Goal: Task Accomplishment & Management: Complete application form

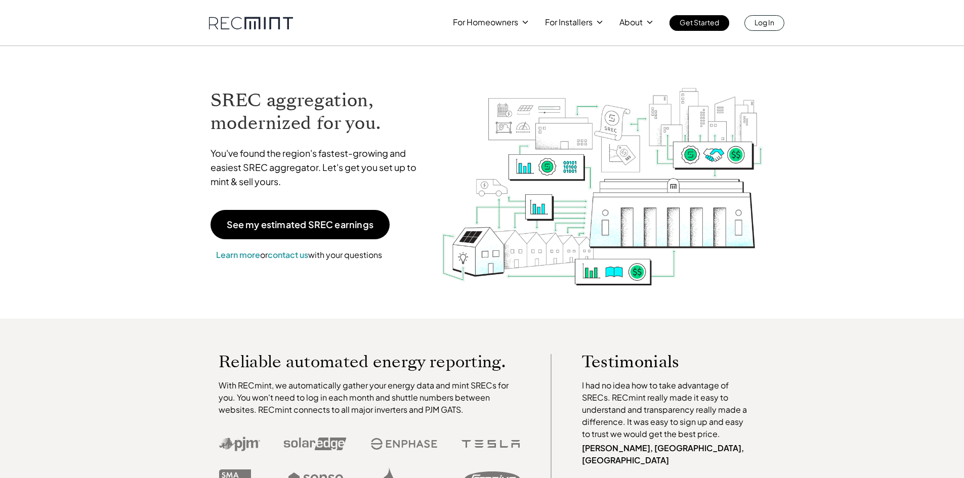
click at [769, 29] on link "Log In" at bounding box center [765, 23] width 40 height 16
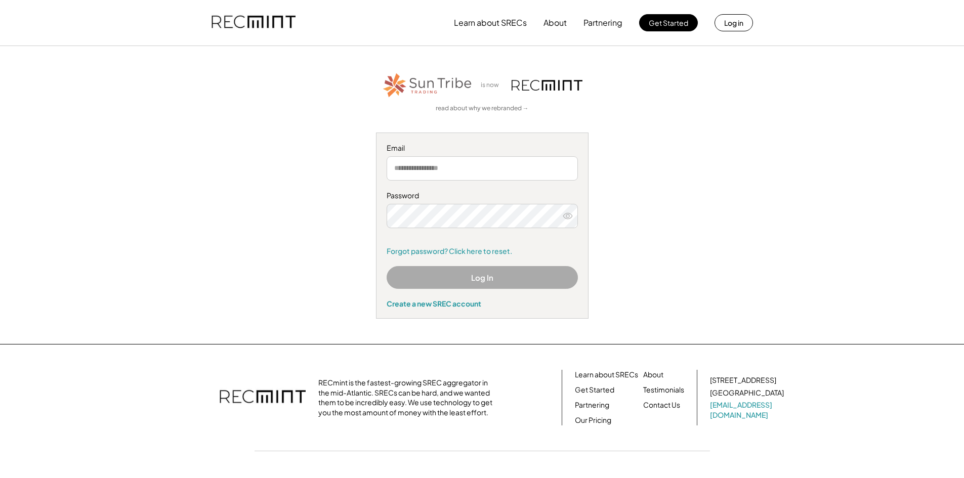
click at [446, 169] on input "email" at bounding box center [482, 168] width 191 height 24
click at [474, 162] on input "email" at bounding box center [482, 168] width 191 height 24
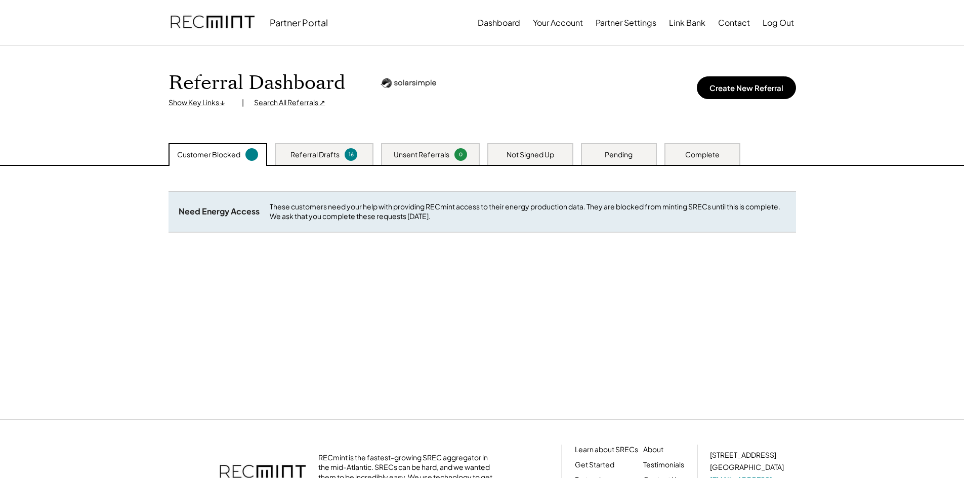
click at [555, 160] on div "Not Signed Up" at bounding box center [531, 154] width 86 height 22
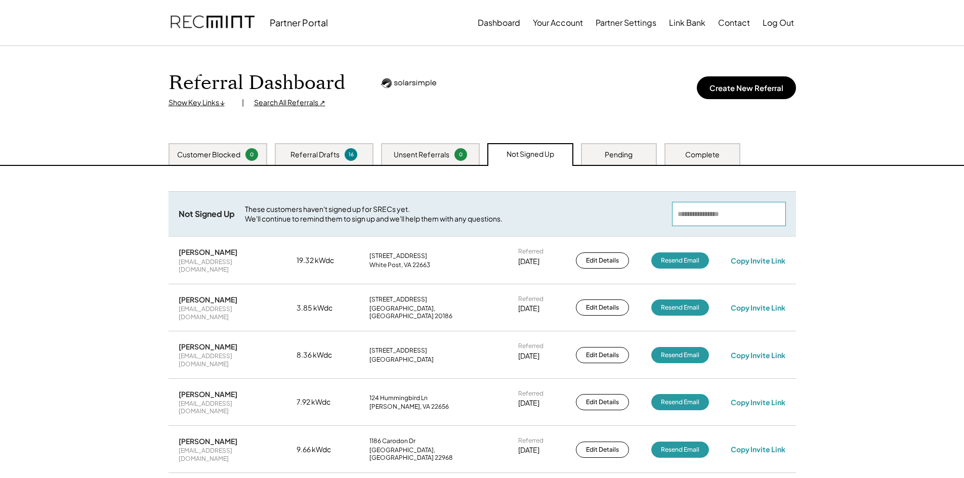
click at [709, 217] on input "input" at bounding box center [729, 214] width 114 height 24
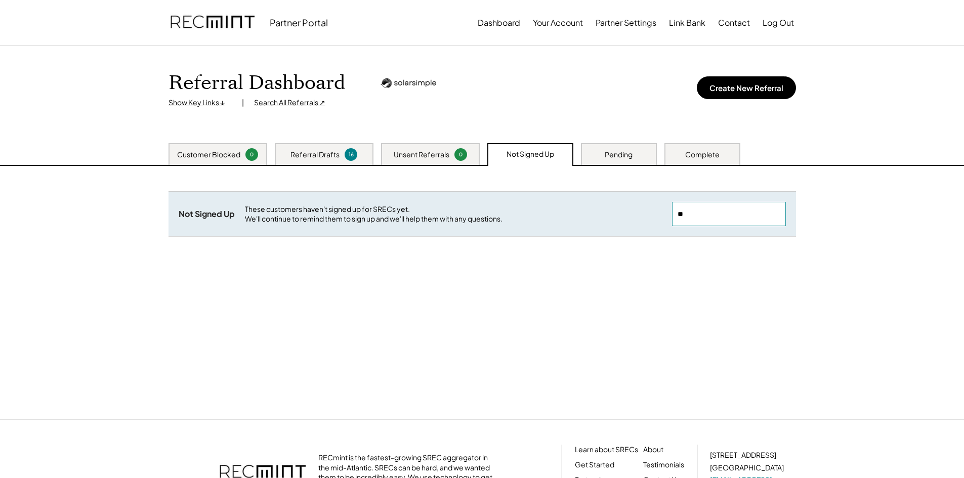
type input "*"
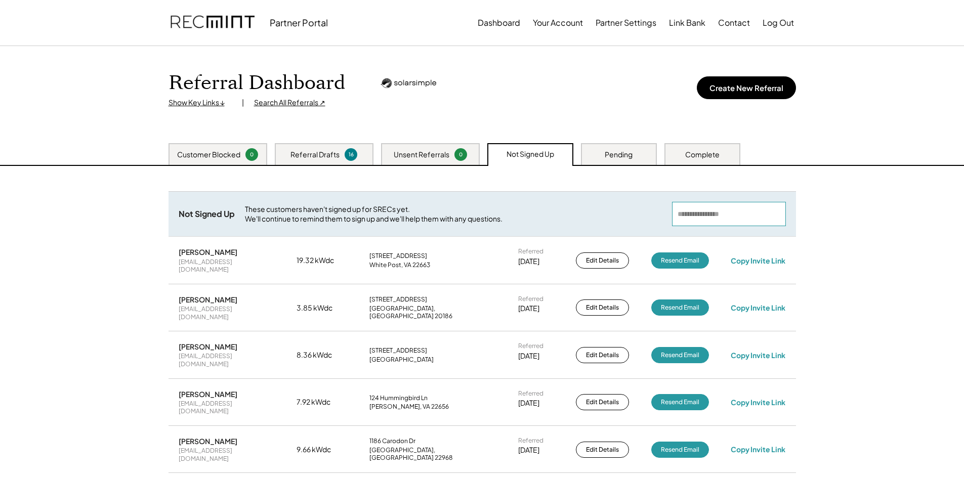
click at [622, 157] on div "Pending" at bounding box center [619, 155] width 28 height 10
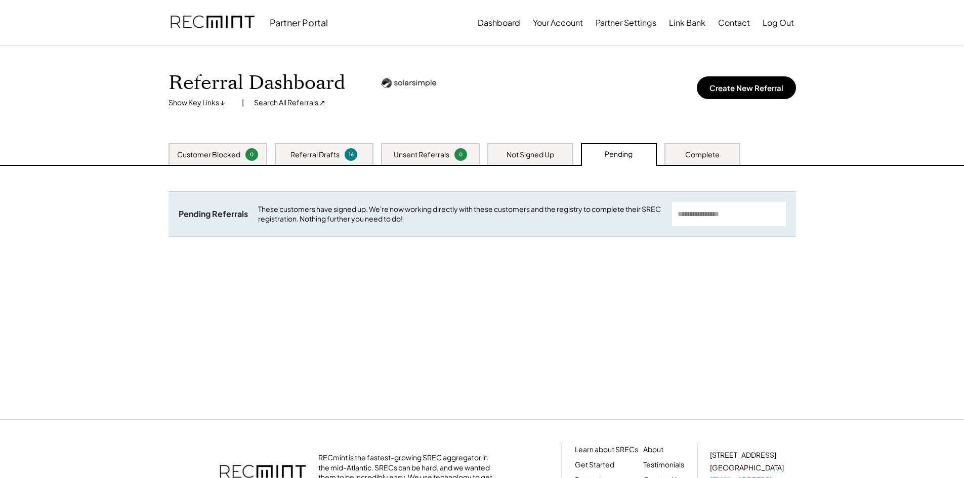
click at [726, 220] on input "input" at bounding box center [729, 214] width 114 height 24
type input "*"
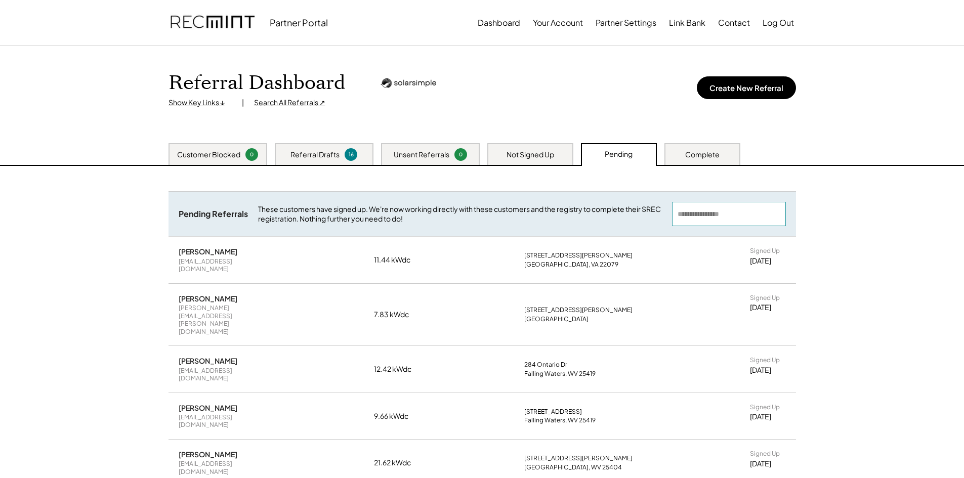
click at [701, 155] on div "Complete" at bounding box center [703, 155] width 34 height 10
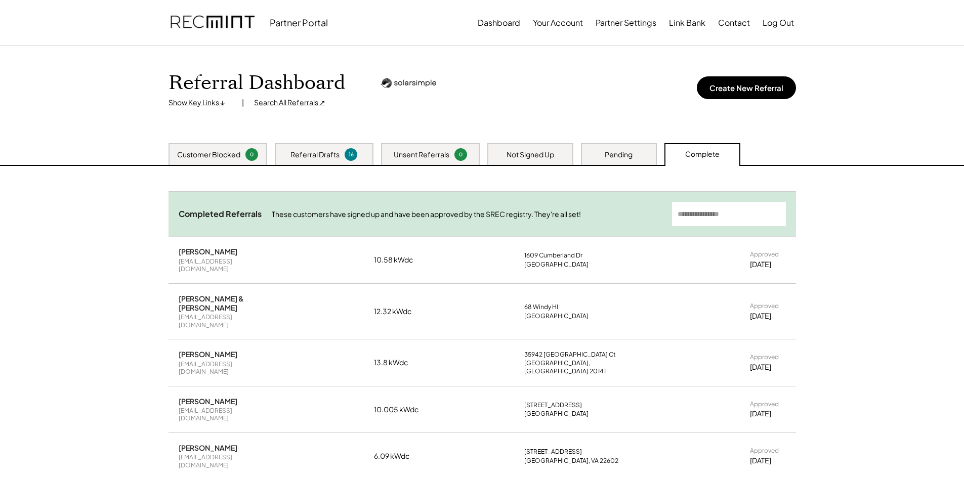
click at [707, 211] on input "input" at bounding box center [729, 214] width 114 height 24
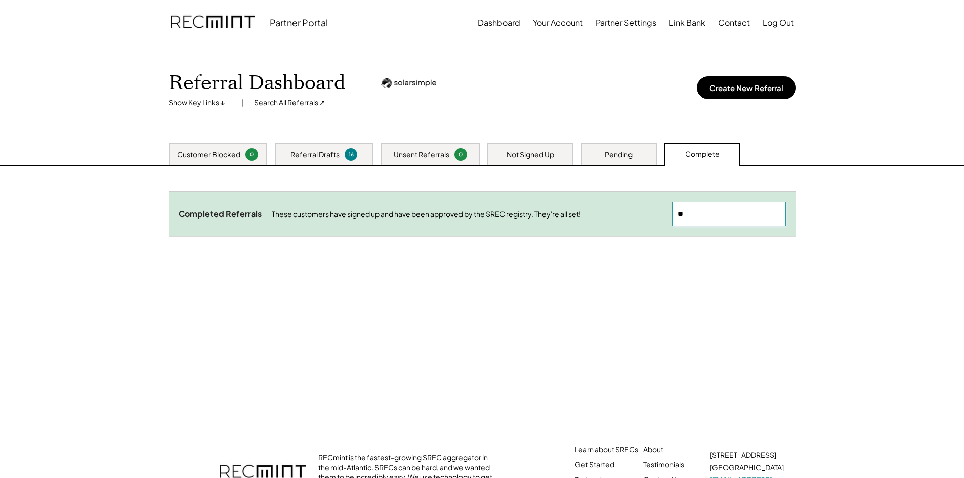
type input "*"
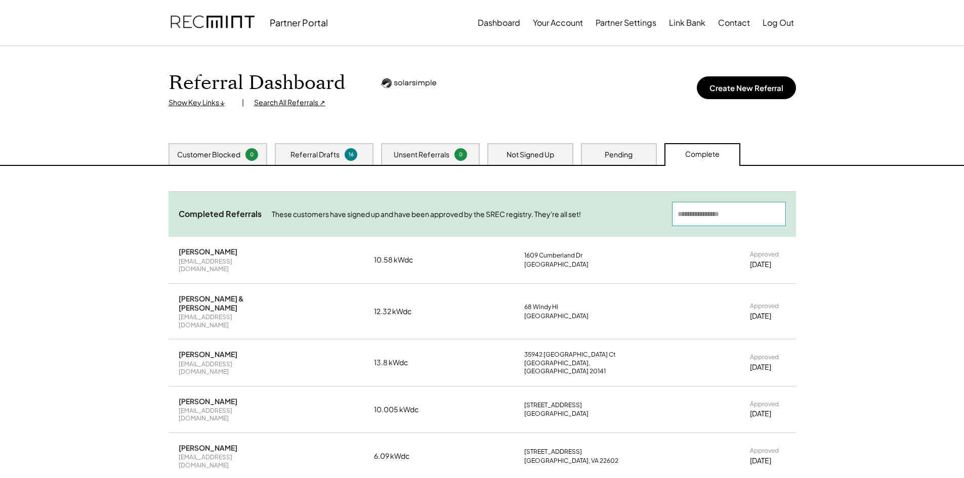
click at [324, 152] on div "Referral Drafts" at bounding box center [315, 155] width 49 height 10
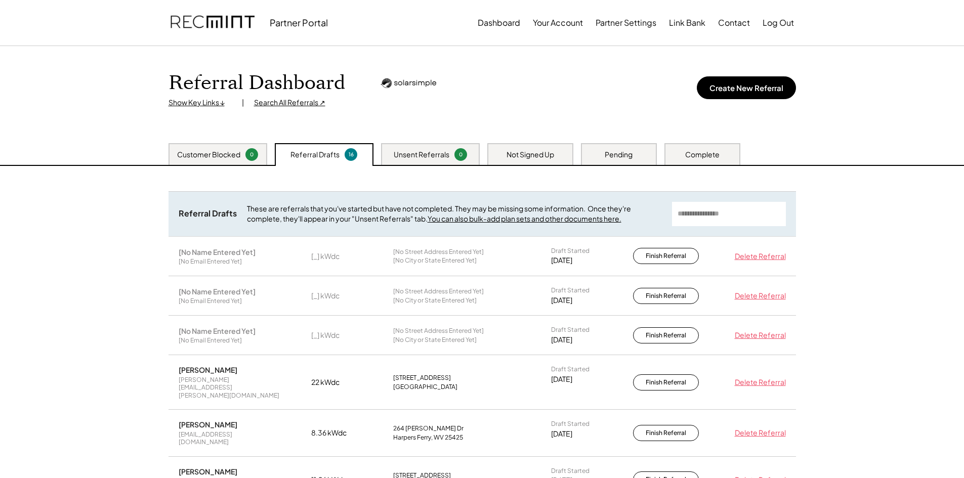
click at [720, 149] on div "Complete" at bounding box center [703, 154] width 76 height 22
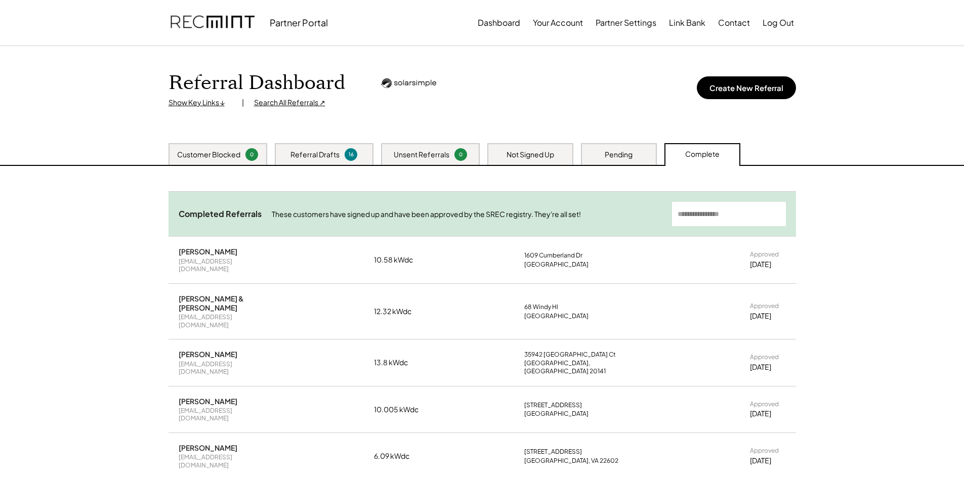
click at [711, 215] on input "input" at bounding box center [729, 214] width 114 height 24
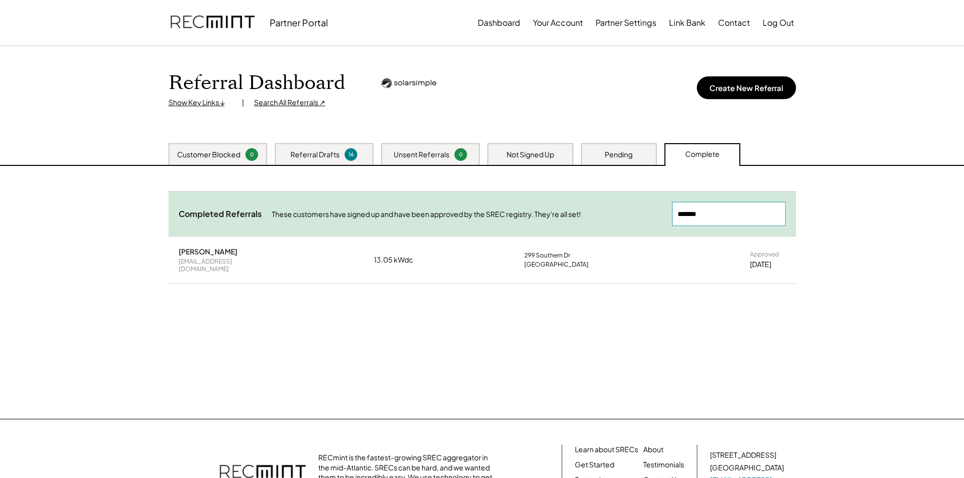
type input "*******"
click at [325, 249] on div "Roberta Wodenscheck rwodensc@comcast.net 13.05 kWdc 299 Southern Dr Strasburg, …" at bounding box center [483, 260] width 628 height 46
click at [208, 254] on div "Roberta Wodenscheck" at bounding box center [208, 251] width 59 height 9
click at [389, 276] on div "Roberta Wodenscheck rwodensc@comcast.net 13.05 kWdc 299 Southern Dr Strasburg, …" at bounding box center [483, 260] width 628 height 46
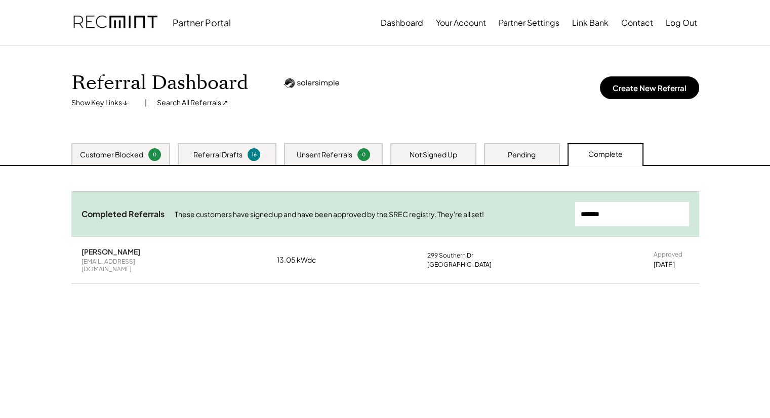
click at [217, 153] on div "Referral Drafts" at bounding box center [217, 155] width 49 height 10
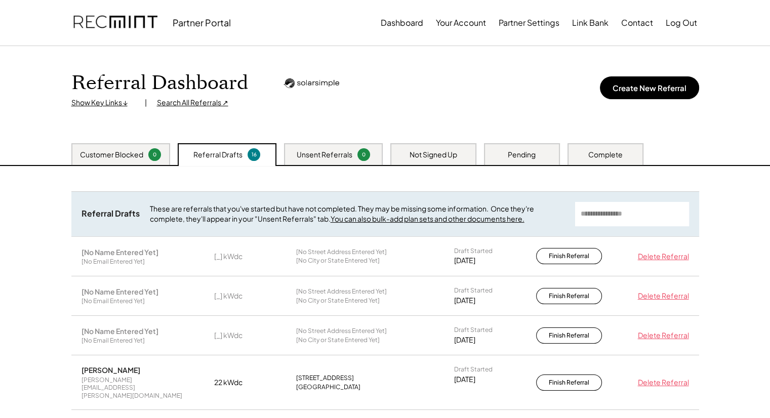
click at [310, 154] on div "Unsent Referrals" at bounding box center [325, 155] width 56 height 10
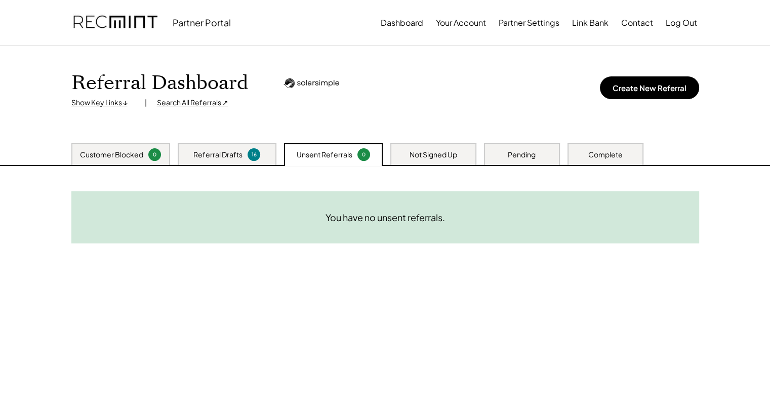
click at [388, 152] on div "Customer Blocked 0 Referral Drafts 16 Unsent Referrals 0 Not Signed Up Pending …" at bounding box center [385, 154] width 648 height 22
click at [643, 26] on button "Contact" at bounding box center [637, 23] width 32 height 20
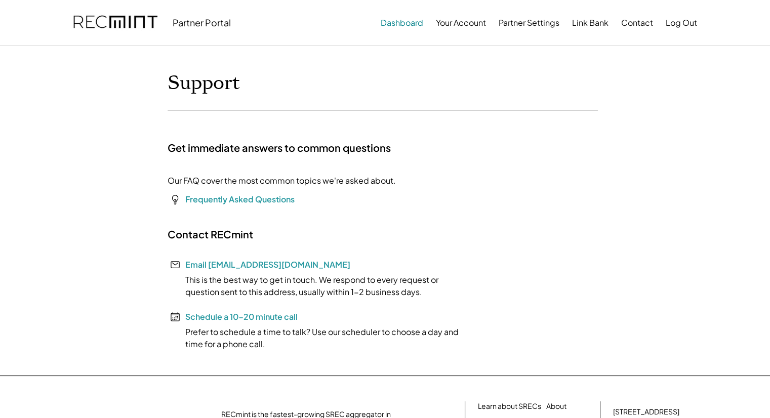
click at [418, 25] on button "Dashboard" at bounding box center [402, 23] width 43 height 20
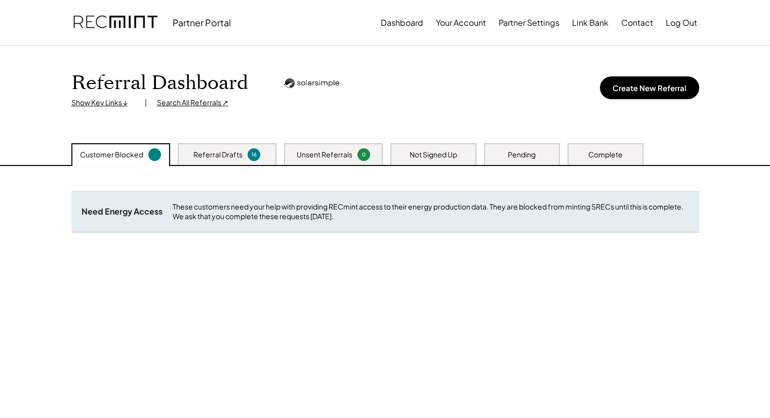
click at [222, 159] on div "Referral Drafts" at bounding box center [217, 155] width 49 height 10
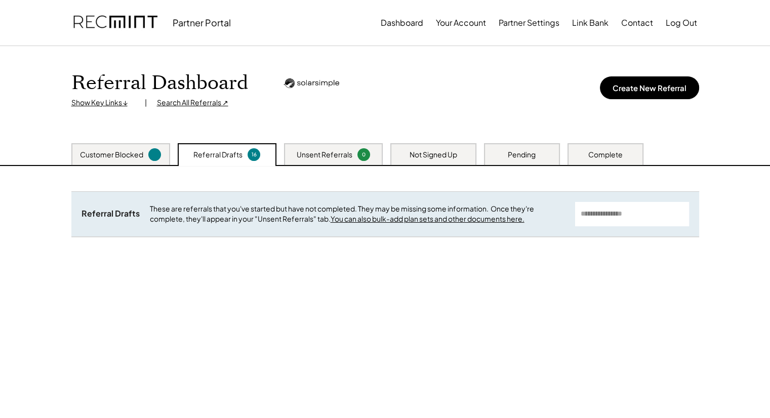
click at [306, 150] on div "Unsent Referrals" at bounding box center [325, 155] width 56 height 10
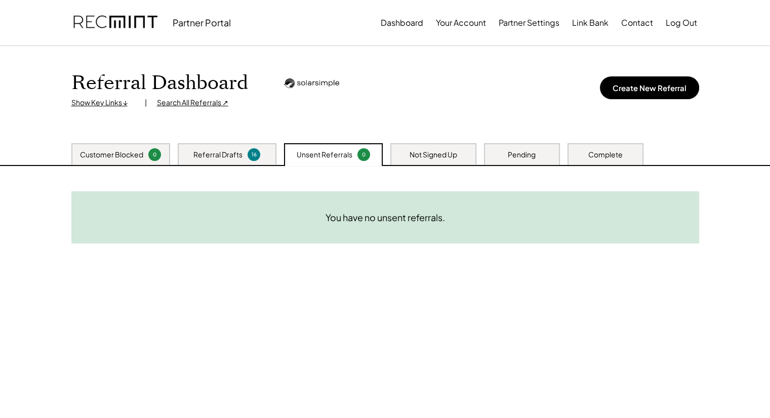
click at [435, 154] on div "Not Signed Up" at bounding box center [434, 155] width 48 height 10
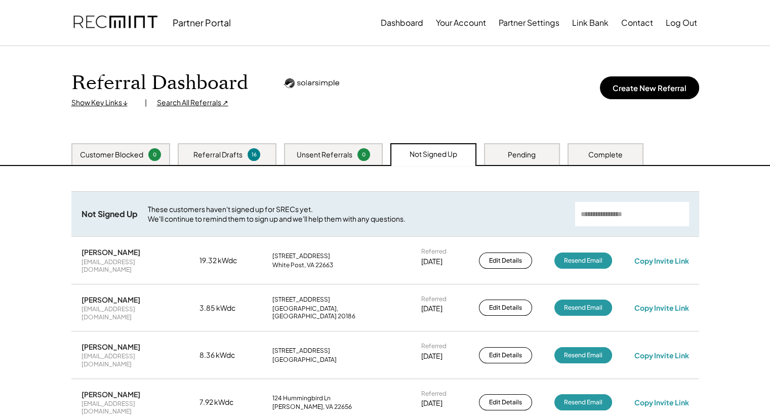
click at [600, 163] on div "Complete" at bounding box center [606, 154] width 76 height 22
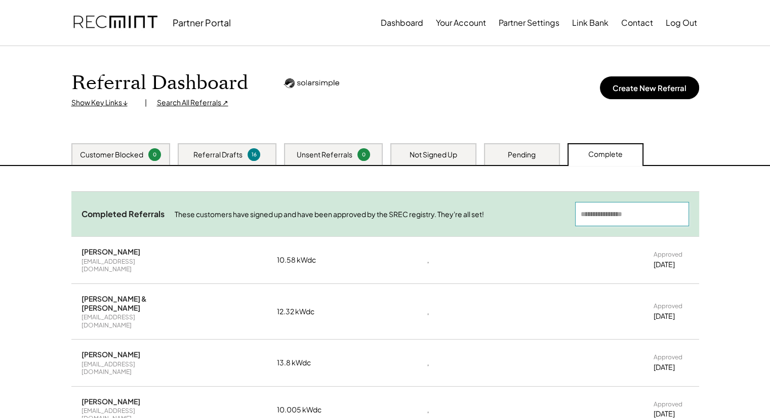
click at [599, 219] on input "input" at bounding box center [632, 214] width 114 height 24
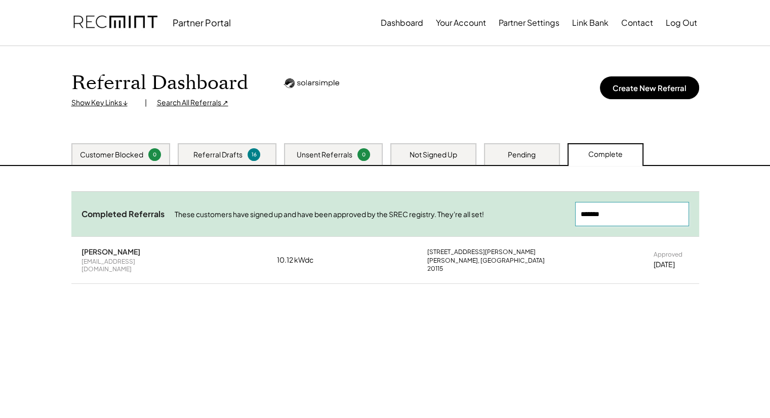
type input "*******"
click at [231, 259] on div "Michael Lund mlund10@gmail.com 10.12 kWdc 5679 Wilson Rd Marshall, VA 20115 App…" at bounding box center [385, 260] width 628 height 46
click at [273, 337] on div "Need System Details These customers need your help with completing the system d…" at bounding box center [385, 292] width 648 height 253
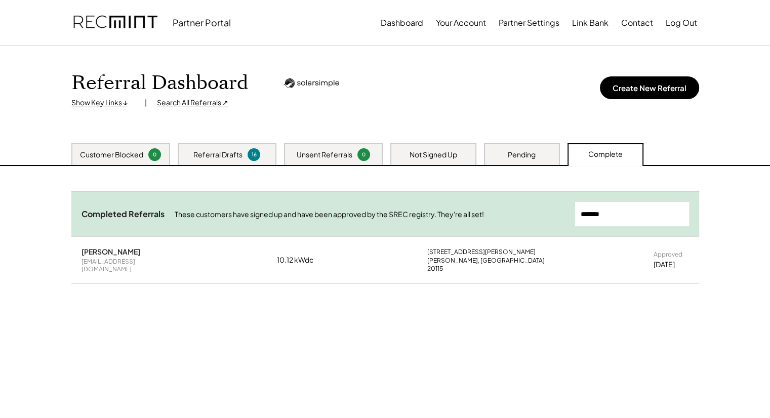
click at [277, 304] on div "Need System Details These customers need your help with completing the system d…" at bounding box center [385, 292] width 648 height 253
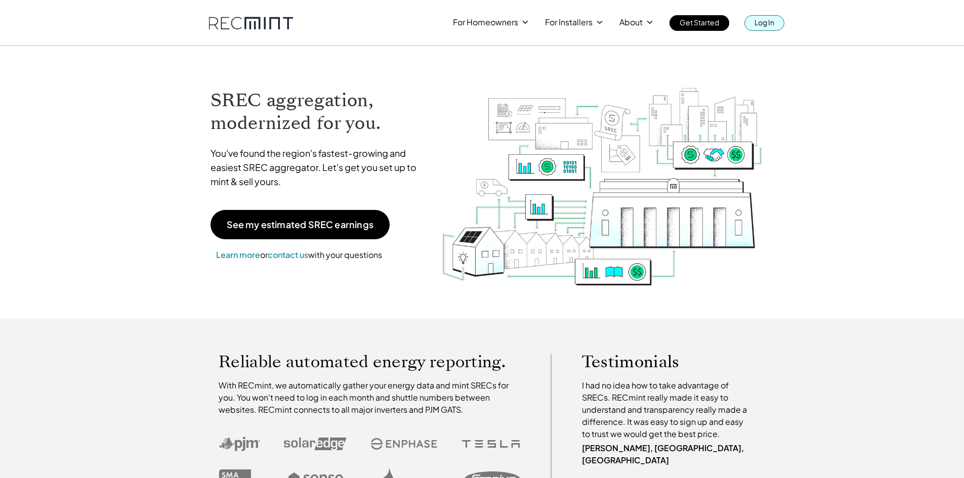
click at [759, 24] on p "Log In" at bounding box center [765, 22] width 20 height 14
click at [767, 21] on p "Log In" at bounding box center [765, 22] width 20 height 14
